Goal: Task Accomplishment & Management: Complete application form

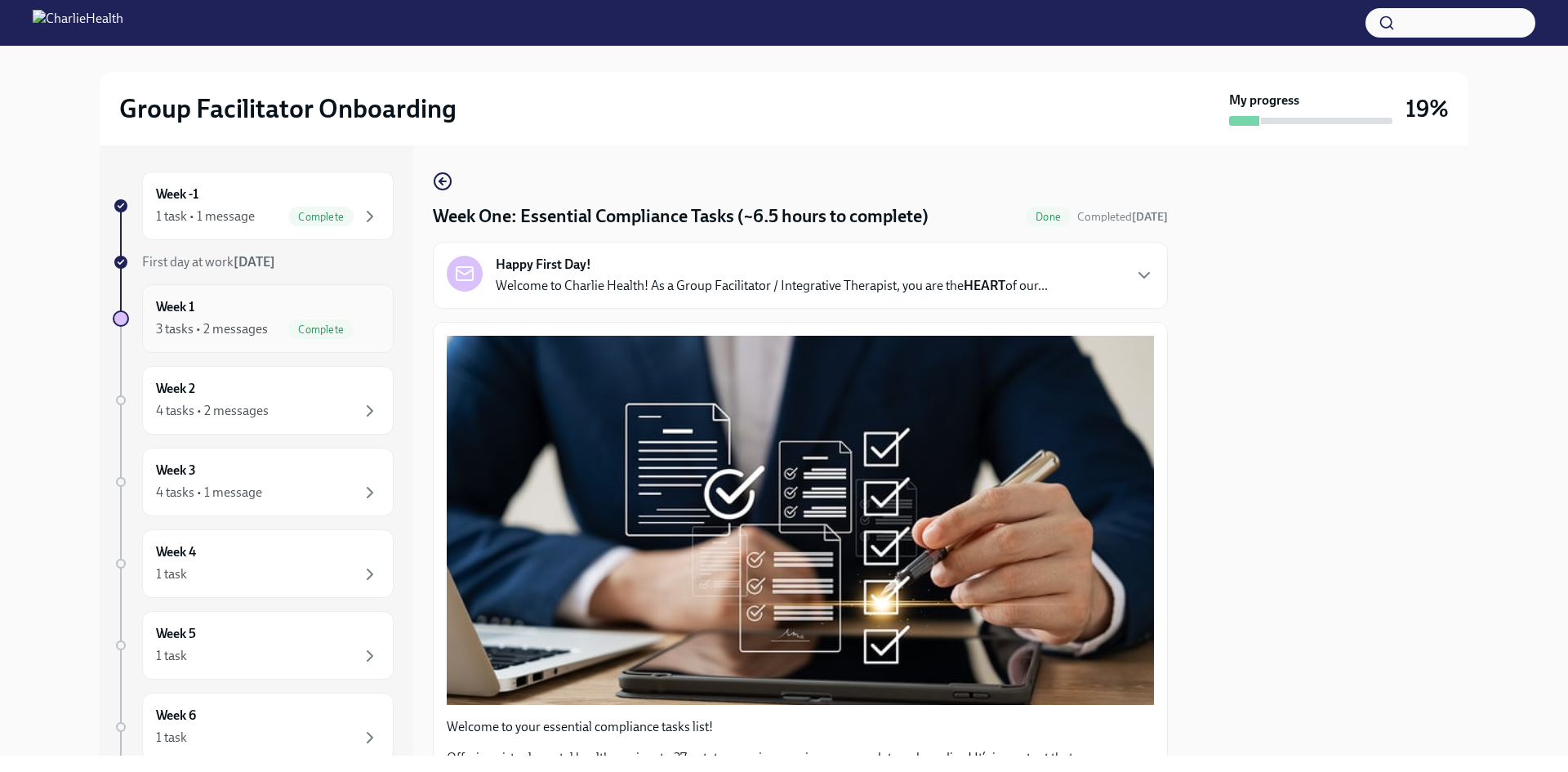
click at [244, 332] on div "3 tasks • 2 messages" at bounding box center [211, 329] width 112 height 18
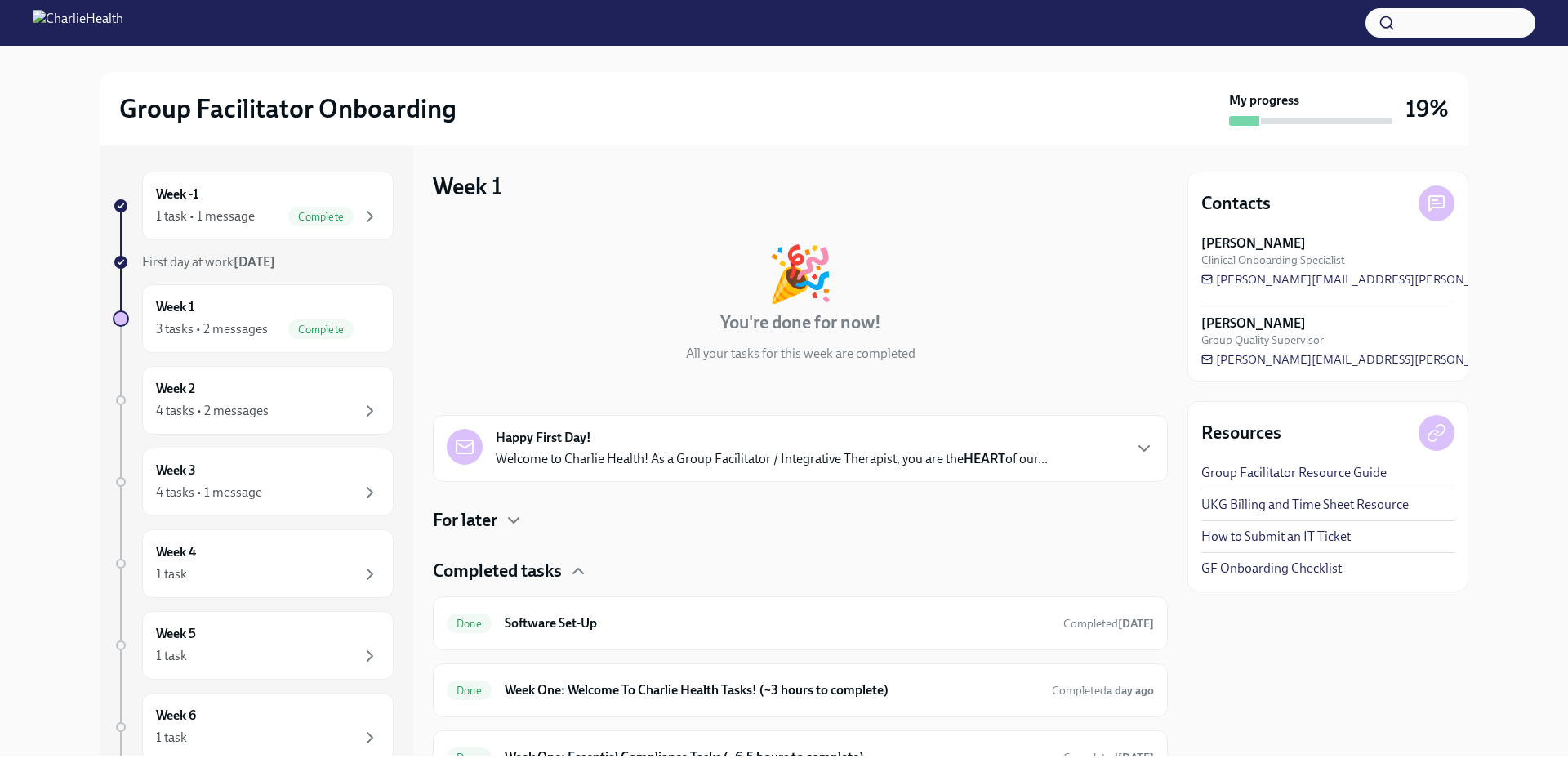
scroll to position [81, 0]
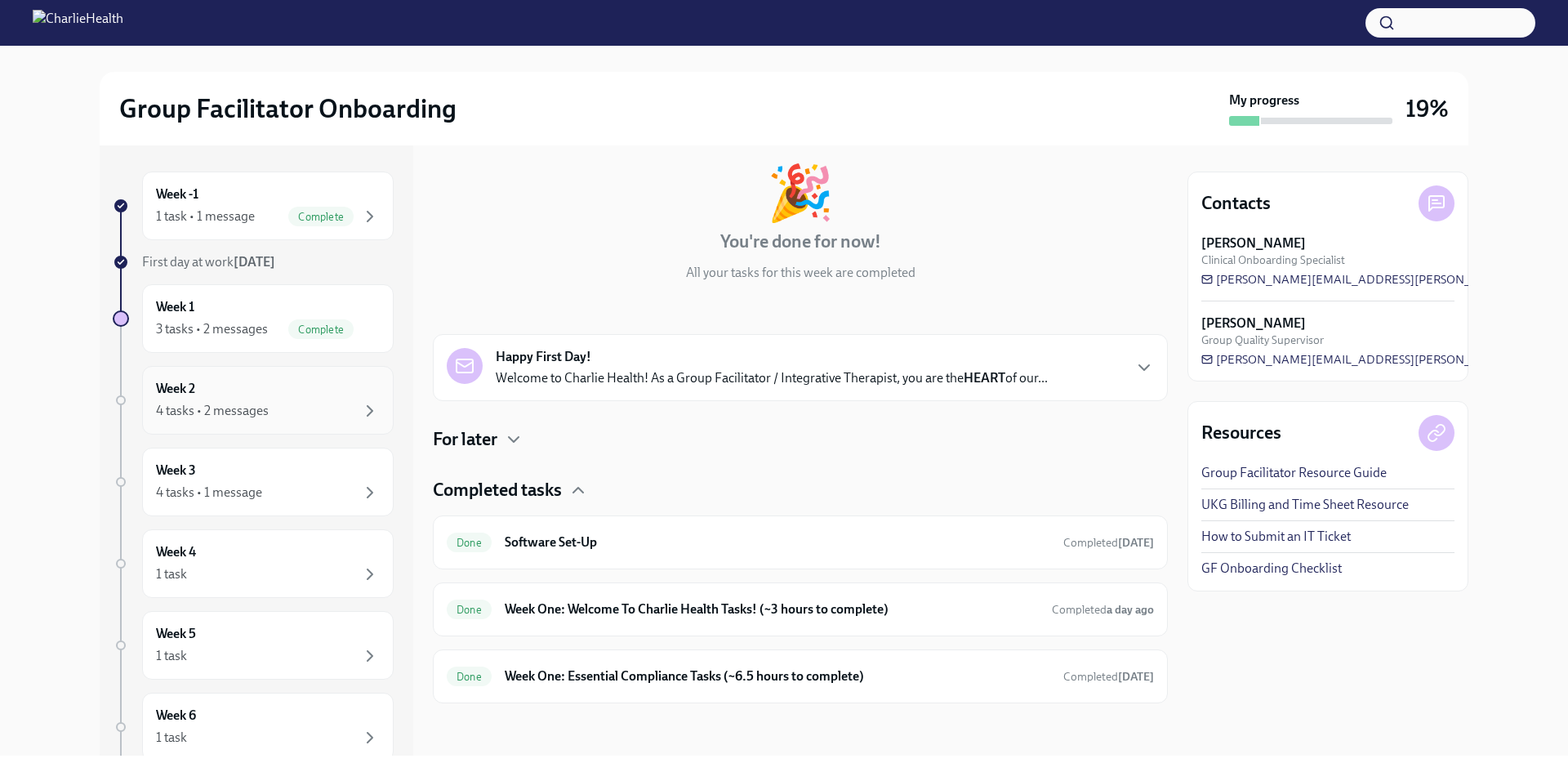
click at [222, 405] on div "4 tasks • 2 messages" at bounding box center [212, 411] width 113 height 18
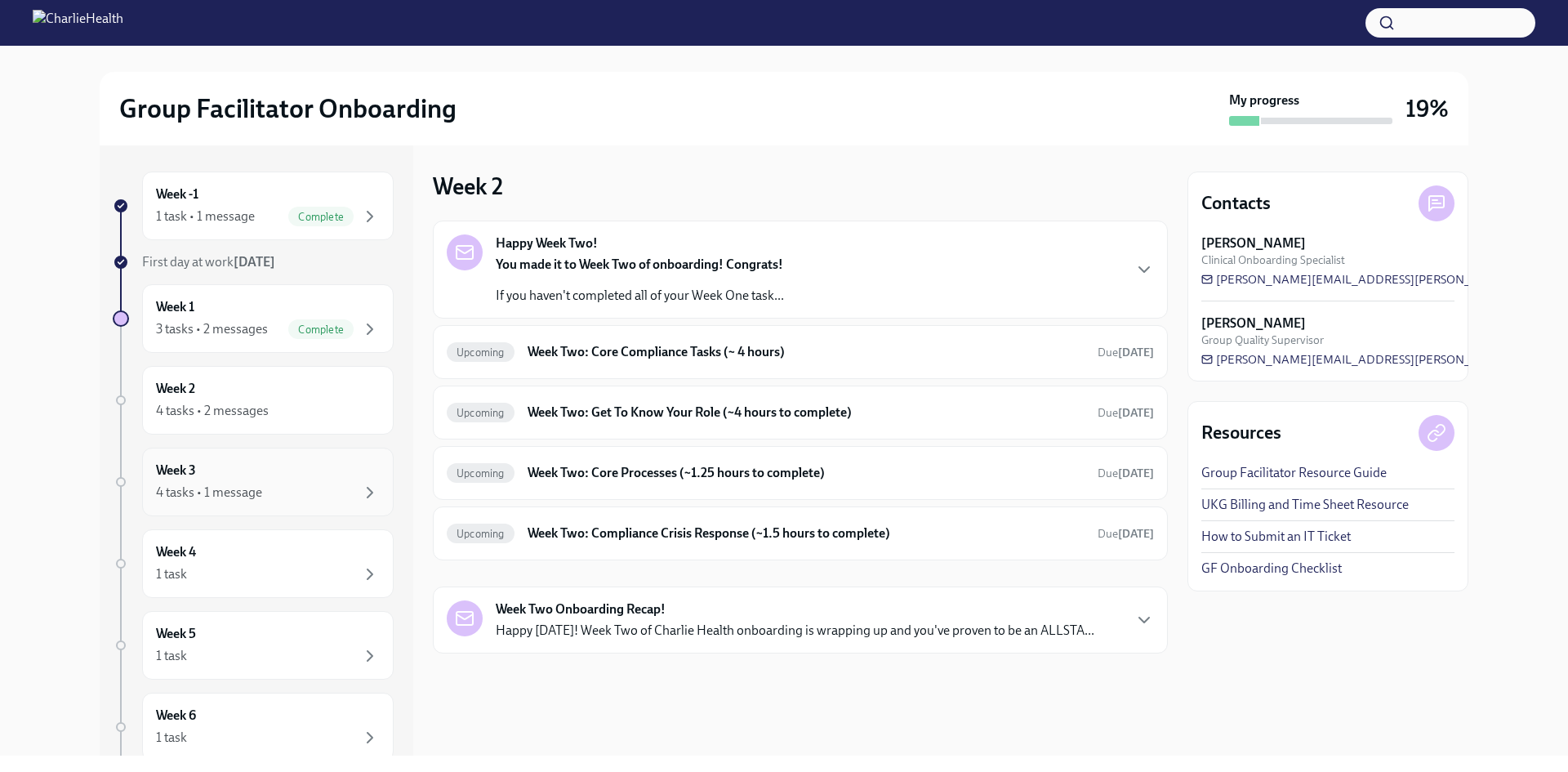
click at [239, 516] on div "Week 3 4 tasks • 1 message" at bounding box center [267, 482] width 251 height 69
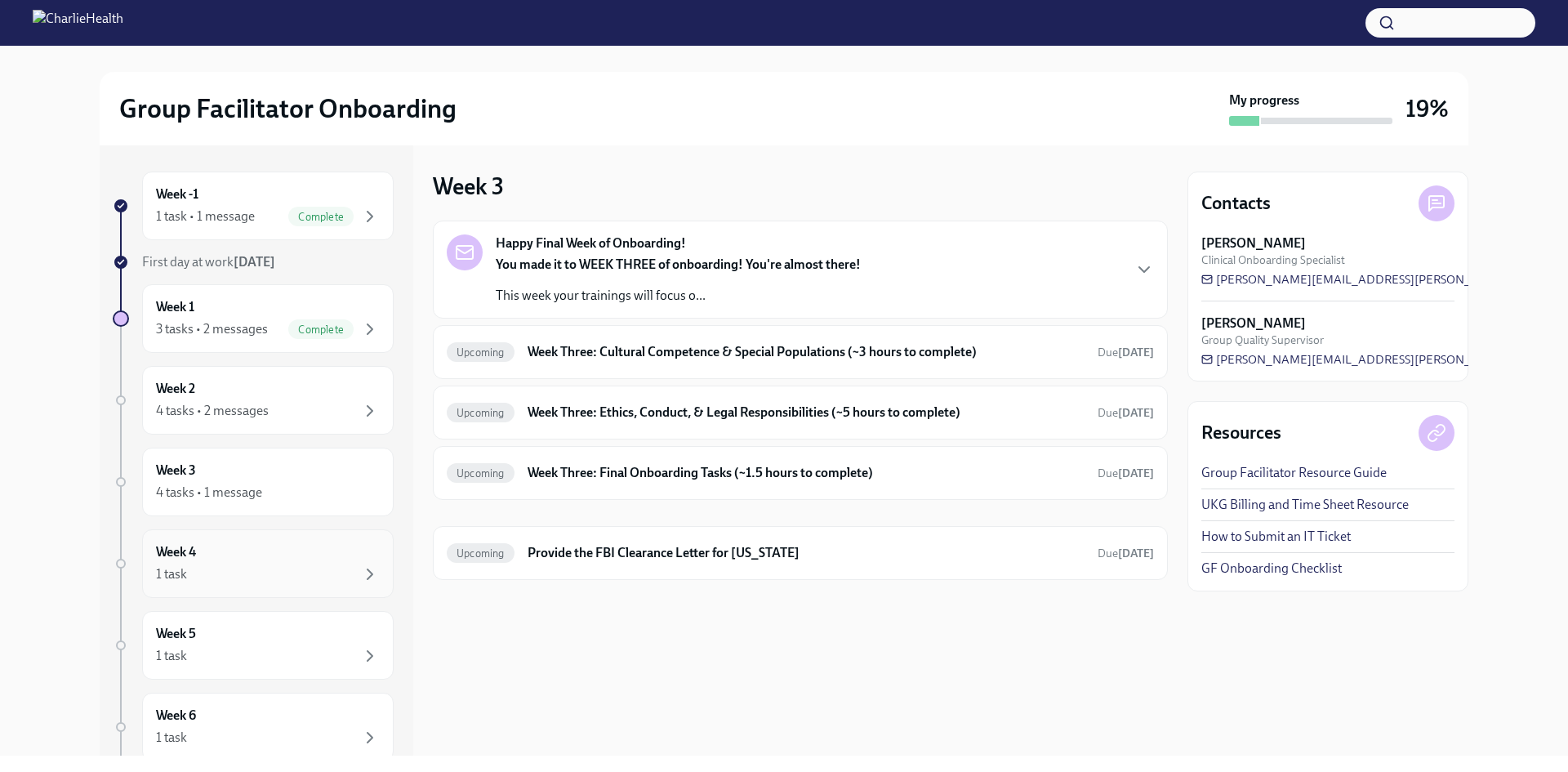
click at [263, 561] on div "Week 4 1 task" at bounding box center [267, 564] width 223 height 41
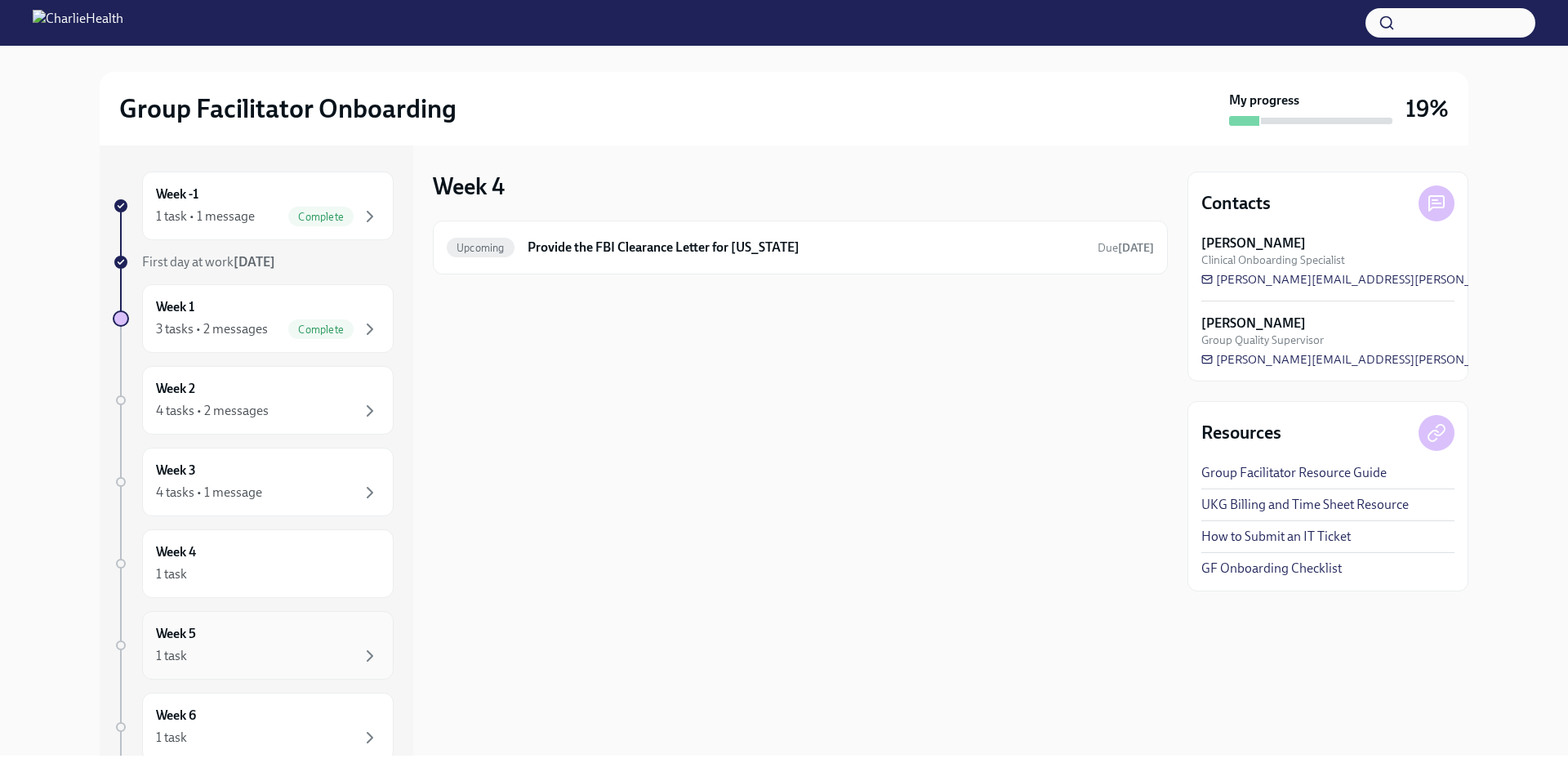
click at [244, 638] on div "Week 5 1 task" at bounding box center [267, 645] width 223 height 41
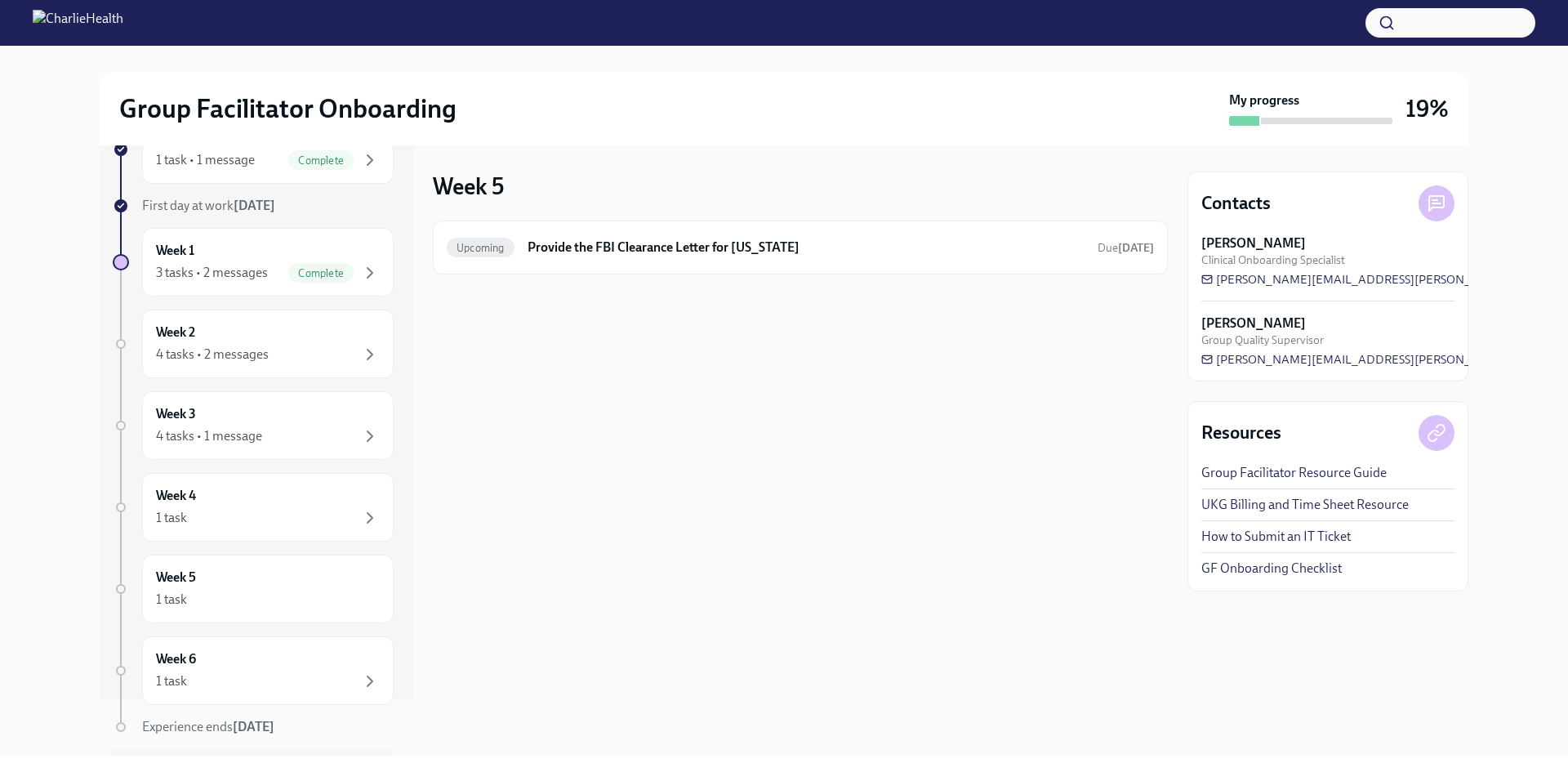
scroll to position [102, 0]
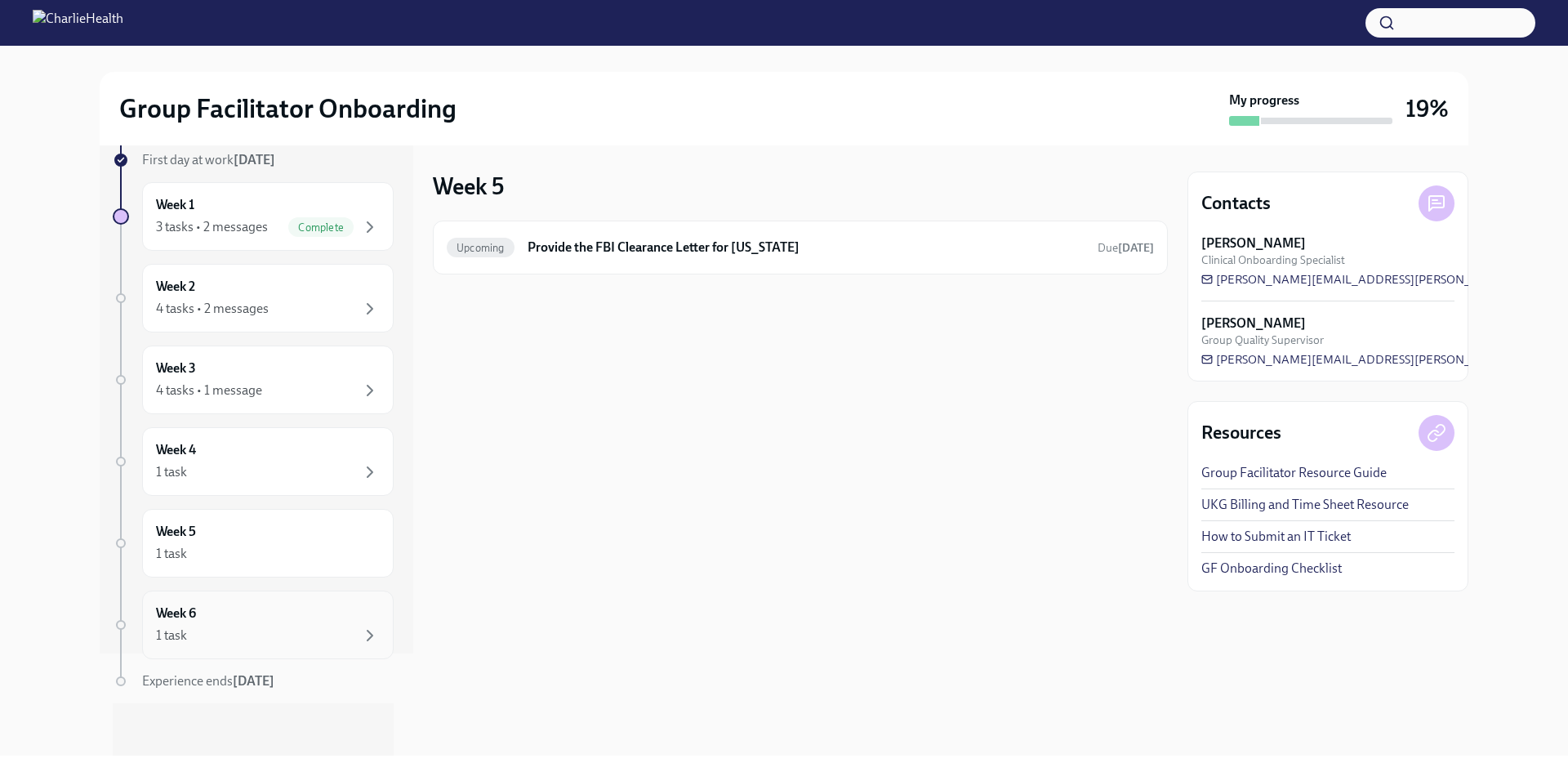
click at [244, 652] on div "Week 6 1 task" at bounding box center [267, 625] width 251 height 69
click at [265, 293] on div "Week 2 4 tasks • 2 messages" at bounding box center [267, 298] width 223 height 41
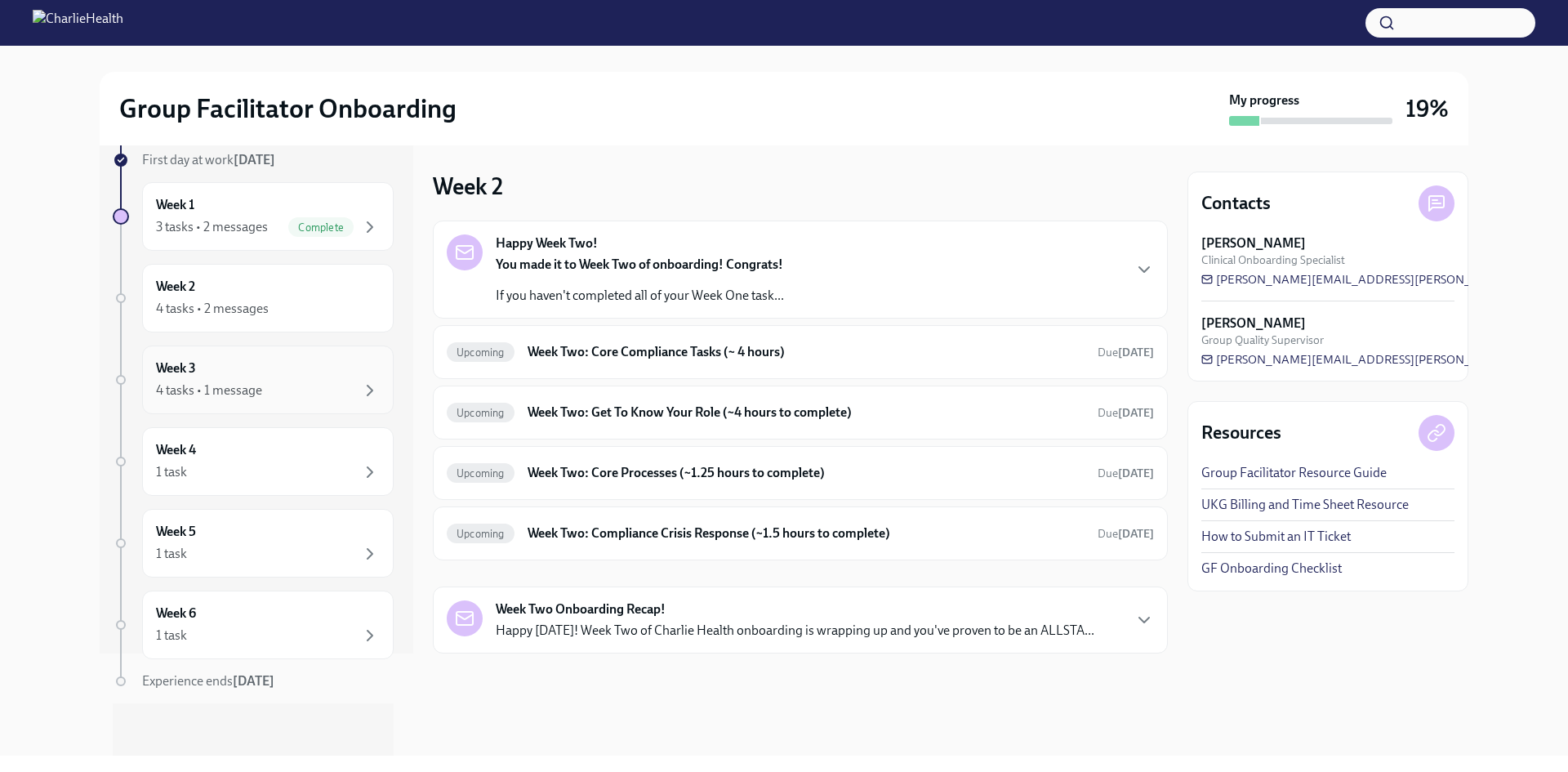
click at [250, 392] on div "4 tasks • 1 message" at bounding box center [208, 390] width 106 height 18
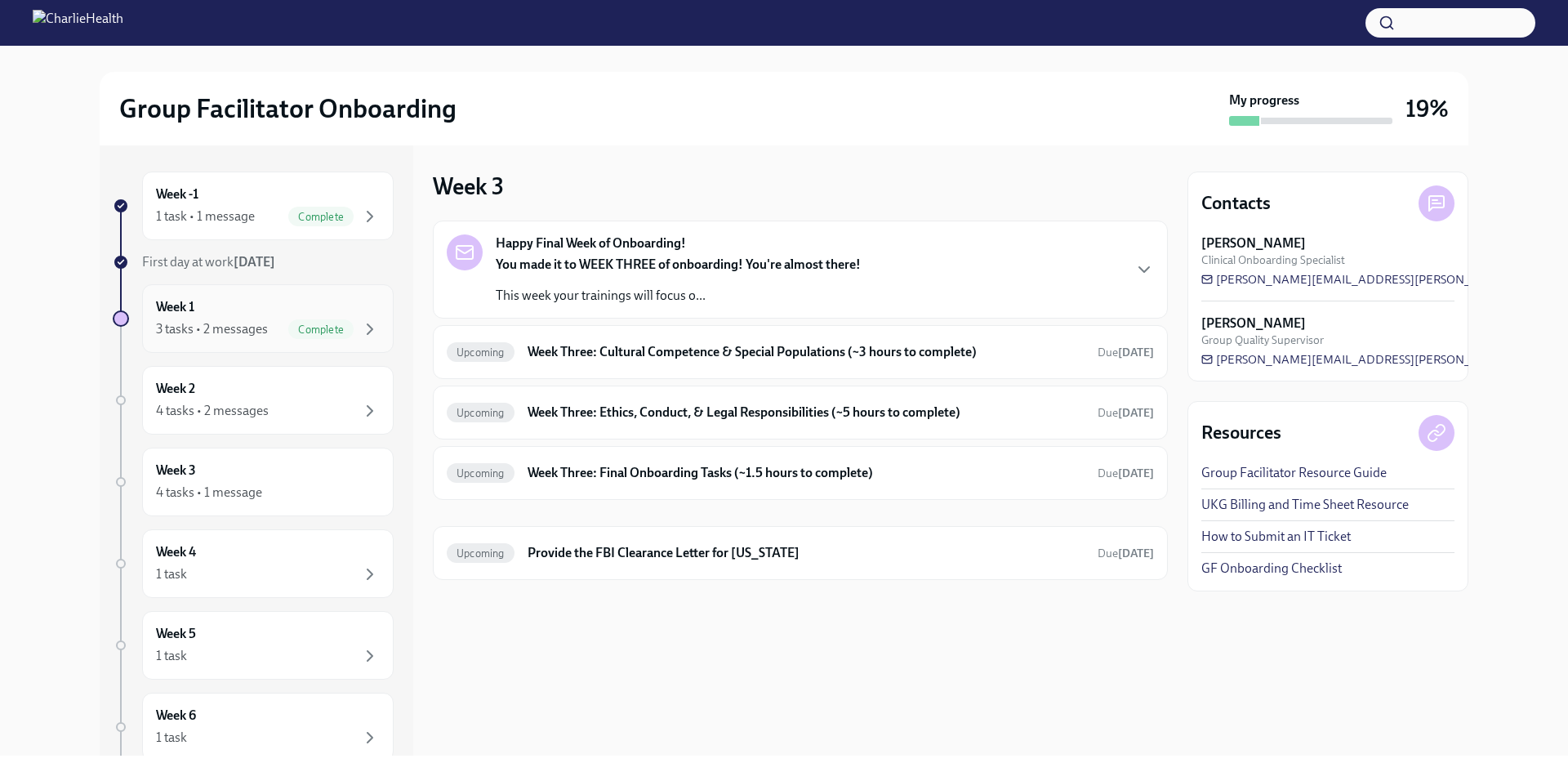
click at [238, 330] on div "3 tasks • 2 messages" at bounding box center [211, 329] width 112 height 18
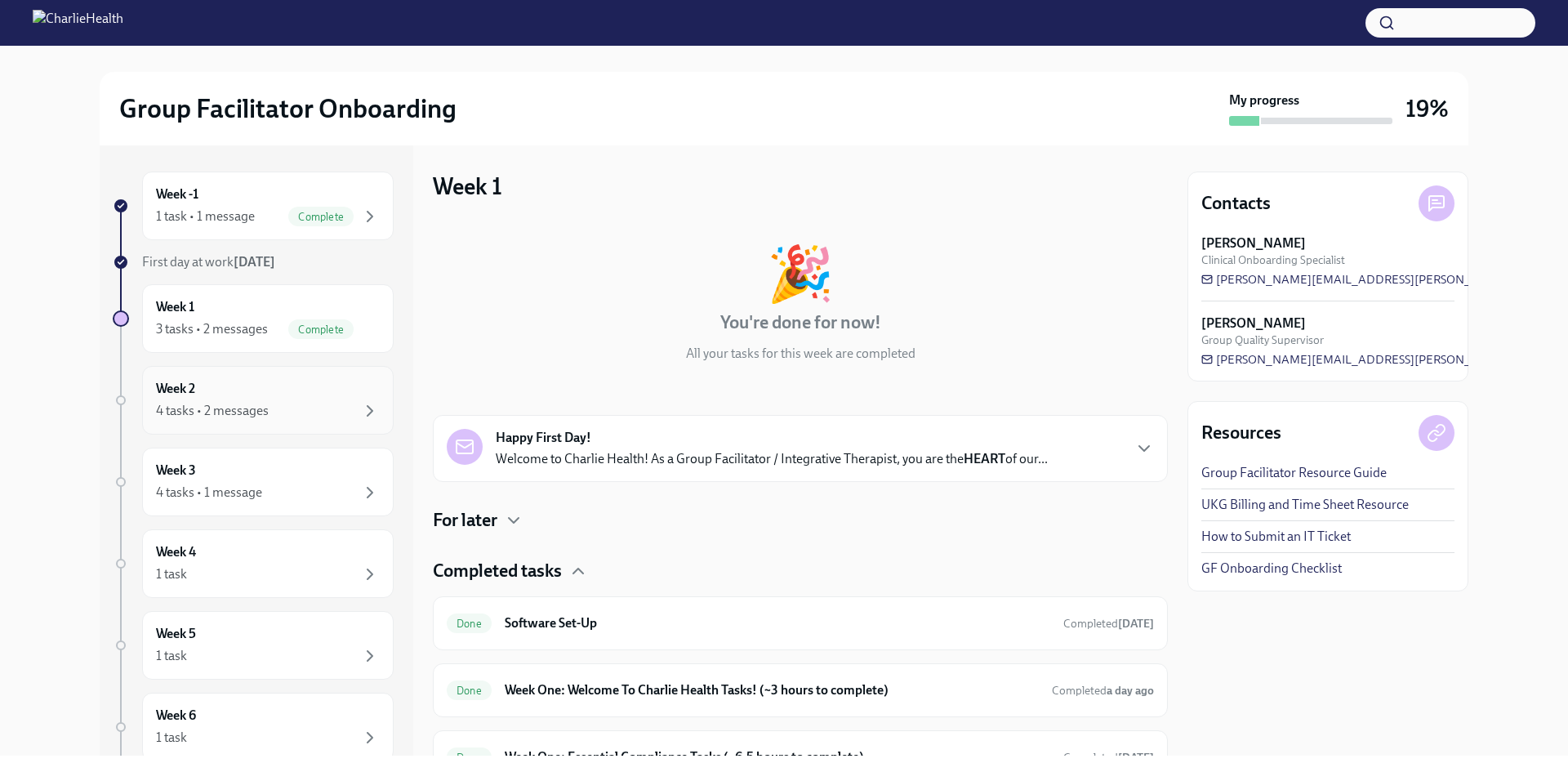
click at [235, 404] on div "4 tasks • 2 messages" at bounding box center [212, 411] width 113 height 18
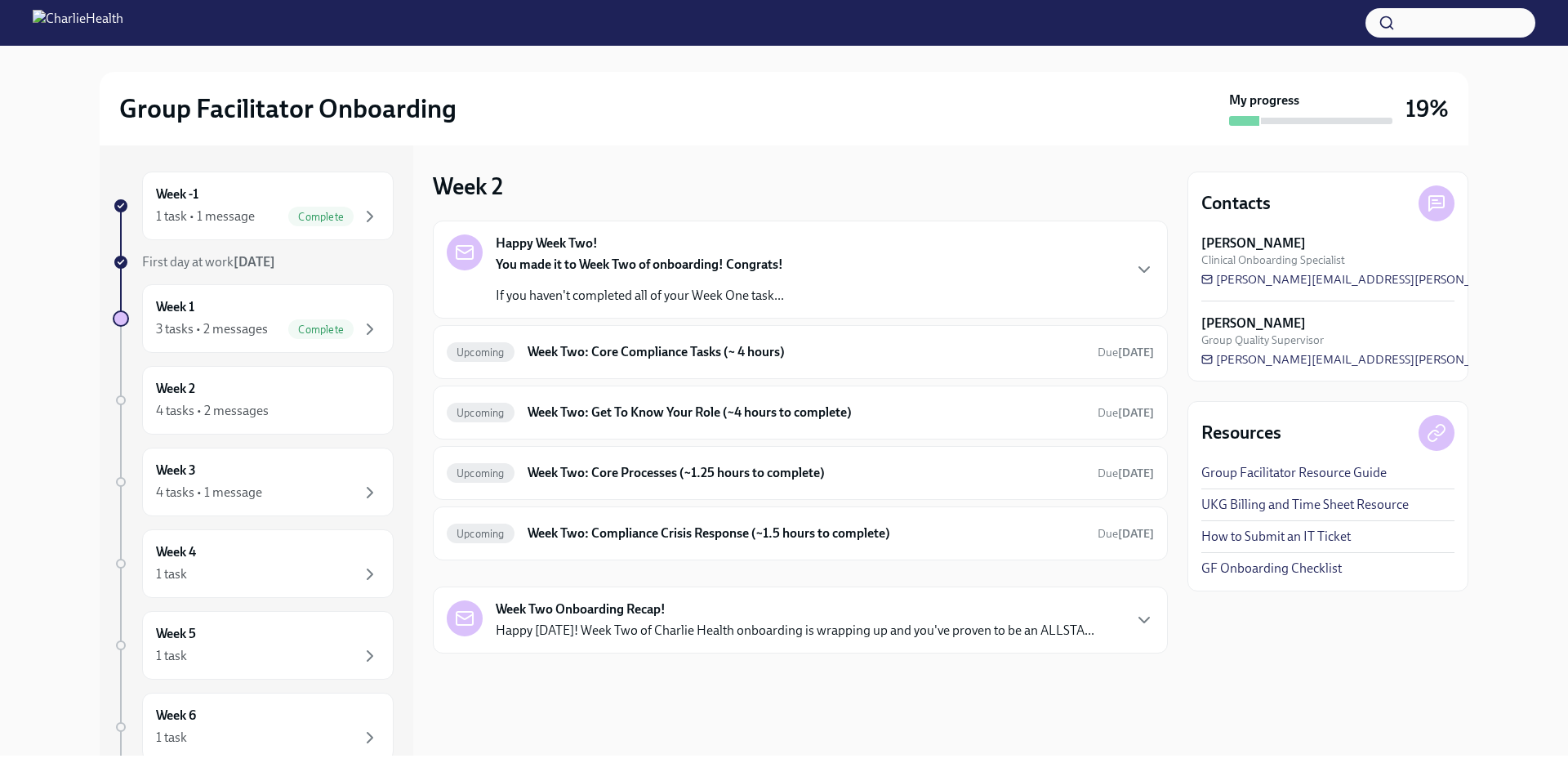
click at [784, 625] on p "Happy [DATE]! Week Two of Charlie Health onboarding is wrapping up and you've p…" at bounding box center [795, 631] width 599 height 18
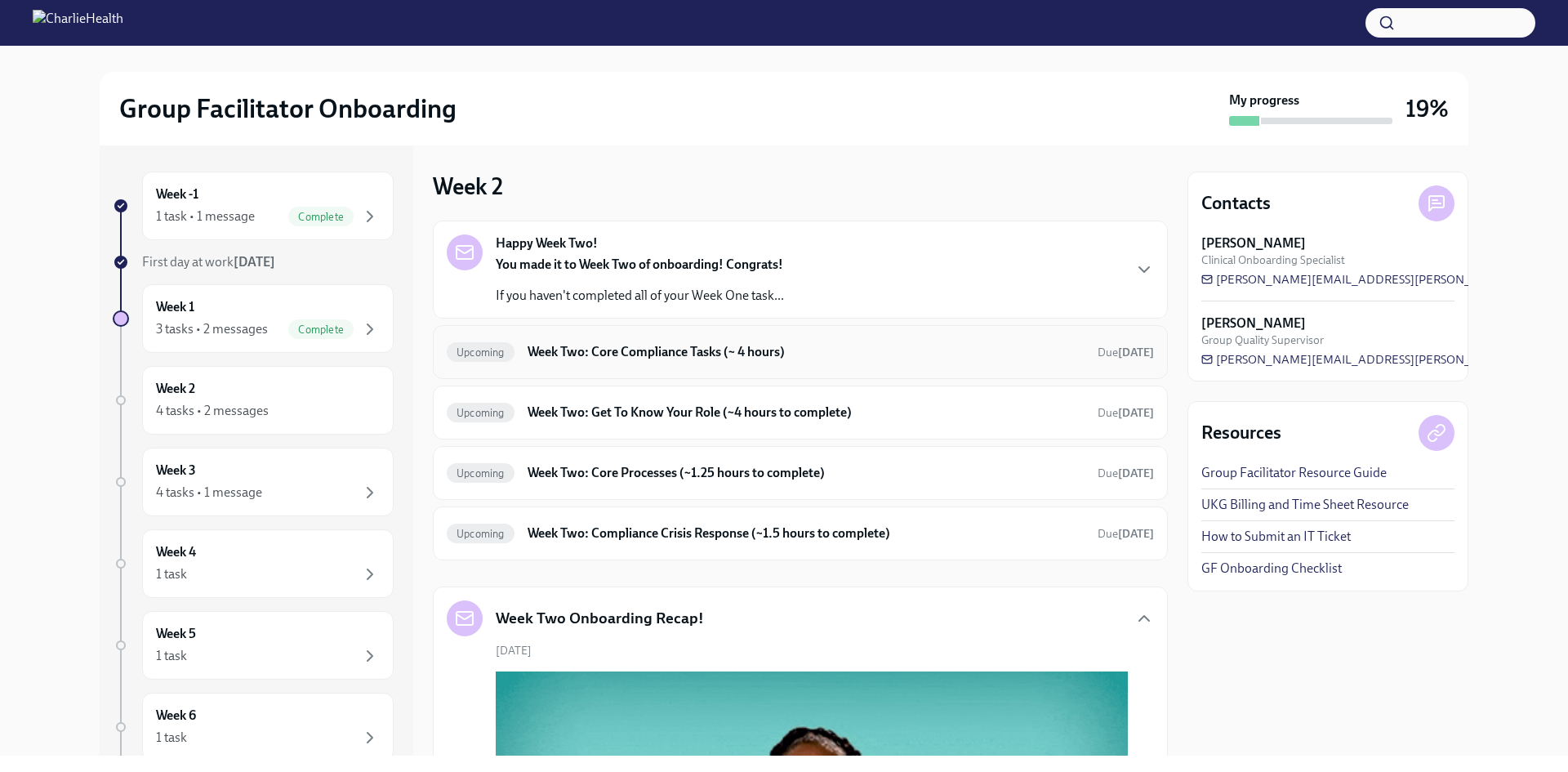
click at [606, 351] on h6 "Week Two: Core Compliance Tasks (~ 4 hours)" at bounding box center [805, 352] width 557 height 18
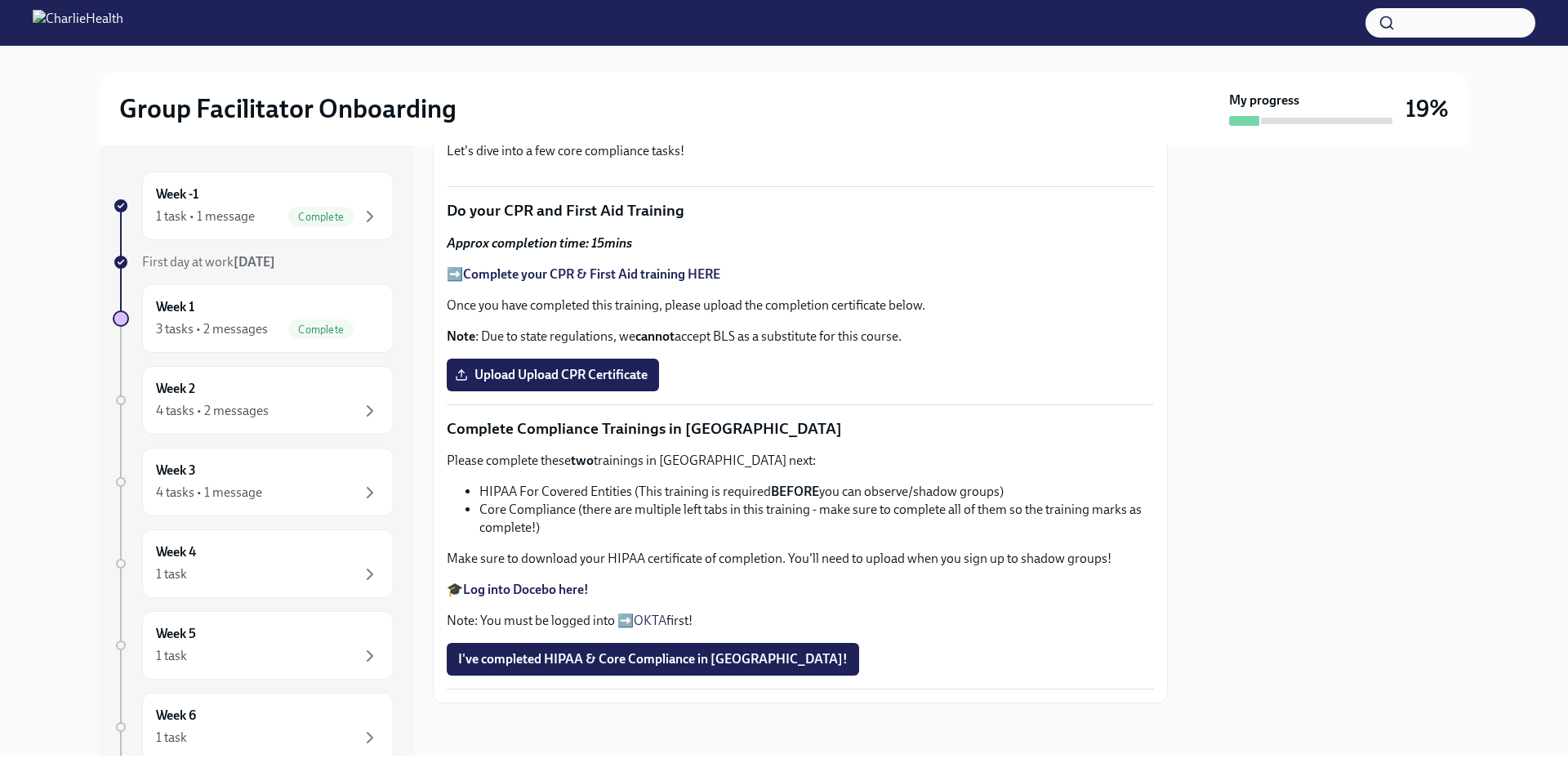
scroll to position [817, 0]
click at [588, 392] on label "Upload Upload CPR Certificate" at bounding box center [553, 375] width 212 height 32
click at [0, 0] on input "Upload Upload CPR Certificate" at bounding box center [0, 0] width 0 height 0
